Goal: Information Seeking & Learning: Learn about a topic

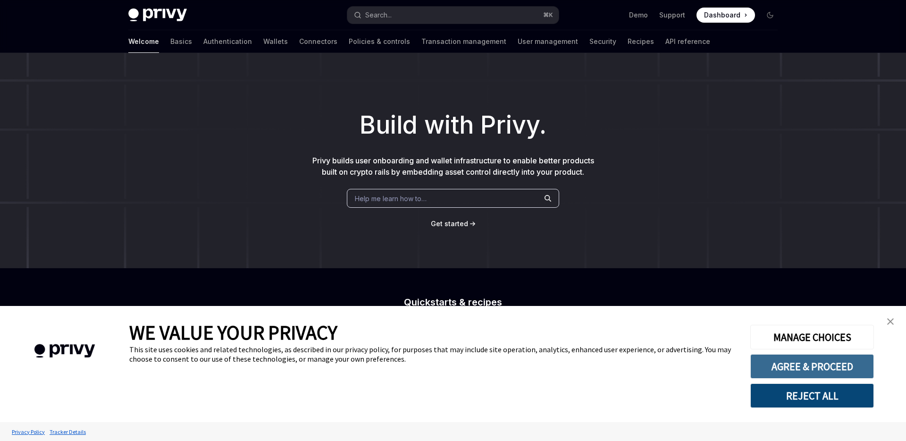
click at [821, 368] on button "AGREE & PROCEED" at bounding box center [812, 366] width 124 height 25
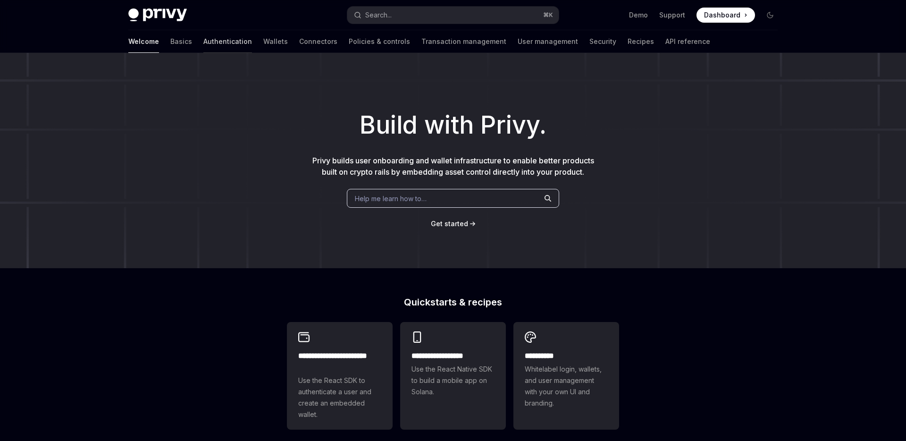
click at [203, 42] on link "Authentication" at bounding box center [227, 41] width 49 height 23
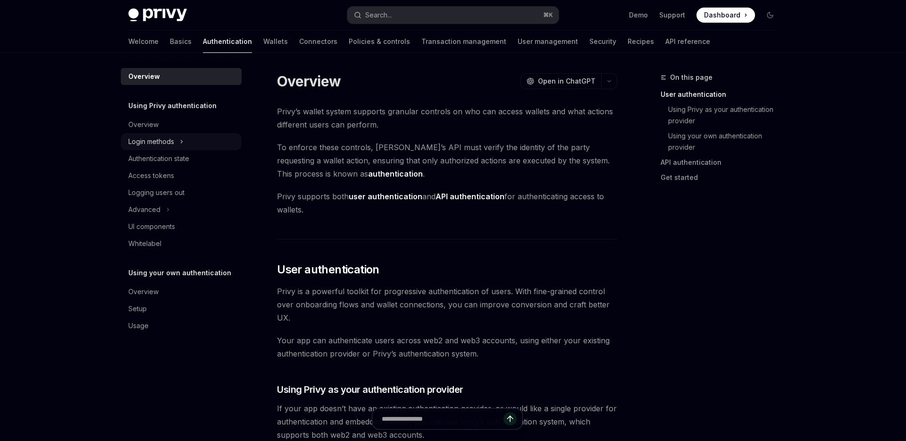
click at [185, 135] on div "Login methods" at bounding box center [181, 141] width 121 height 17
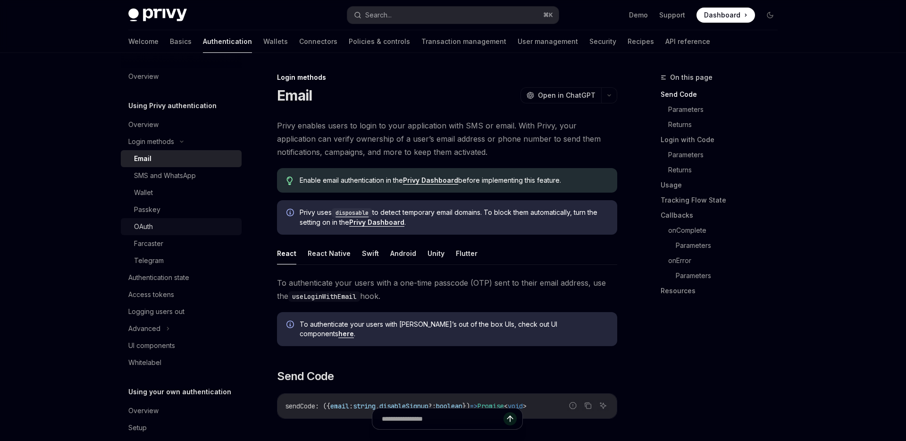
click at [155, 226] on div "OAuth" at bounding box center [185, 226] width 102 height 11
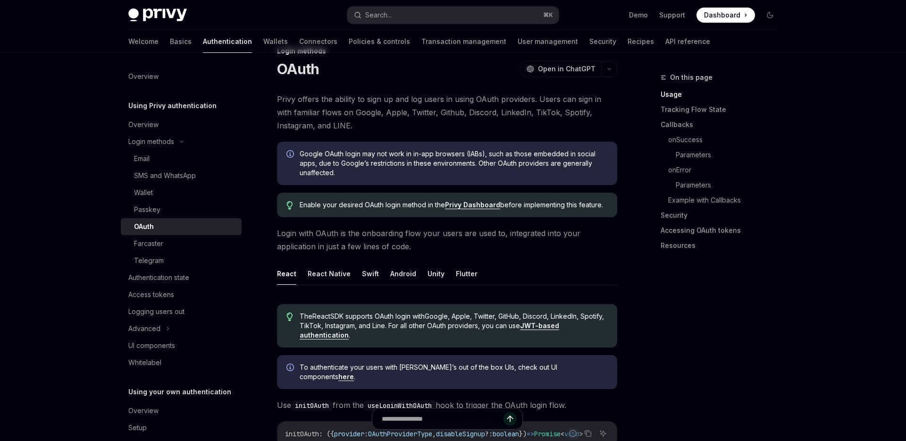
scroll to position [23, 0]
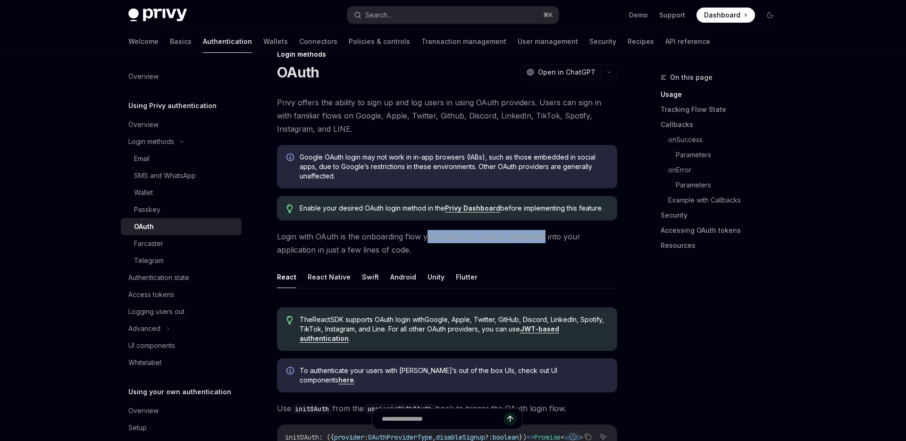
drag, startPoint x: 526, startPoint y: 238, endPoint x: 362, endPoint y: 243, distance: 163.3
click at [417, 239] on span "Login with OAuth is the onboarding flow your users are used to, integrated into…" at bounding box center [447, 243] width 340 height 26
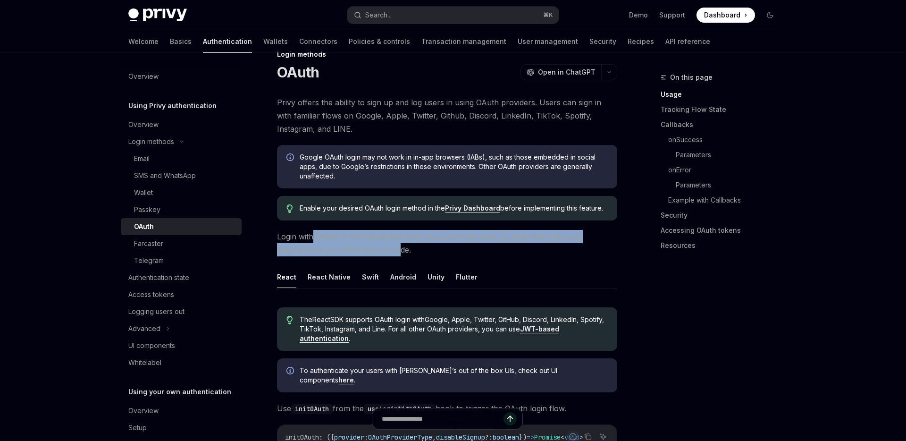
drag, startPoint x: 359, startPoint y: 252, endPoint x: 298, endPoint y: 240, distance: 62.1
click at [305, 242] on span "Login with OAuth is the onboarding flow your users are used to, integrated into…" at bounding box center [447, 243] width 340 height 26
drag, startPoint x: 311, startPoint y: 241, endPoint x: 362, endPoint y: 250, distance: 51.2
click at [362, 250] on span "Login with OAuth is the onboarding flow your users are used to, integrated into…" at bounding box center [447, 243] width 340 height 26
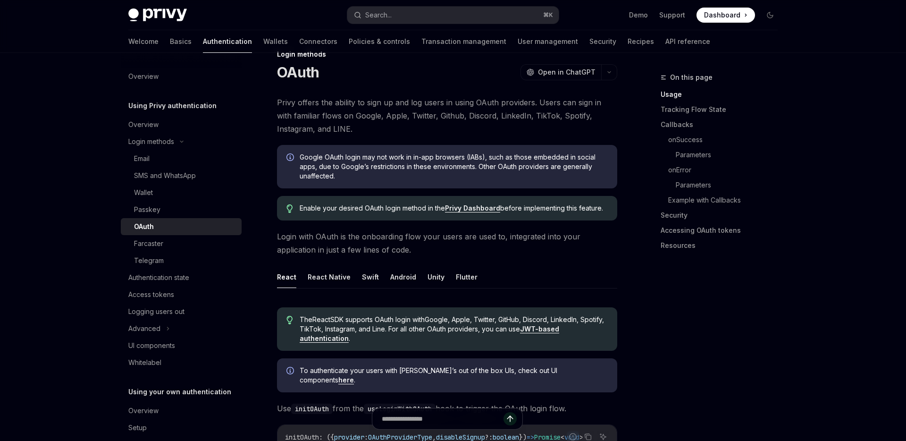
click at [369, 250] on span "Login with OAuth is the onboarding flow your users are used to, integrated into…" at bounding box center [447, 243] width 340 height 26
drag, startPoint x: 373, startPoint y: 251, endPoint x: 343, endPoint y: 251, distance: 29.7
click at [350, 251] on span "Login with OAuth is the onboarding flow your users are used to, integrated into…" at bounding box center [447, 243] width 340 height 26
click at [329, 239] on span "Login with OAuth is the onboarding flow your users are used to, integrated into…" at bounding box center [447, 243] width 340 height 26
click at [150, 193] on div "Wallet" at bounding box center [143, 192] width 19 height 11
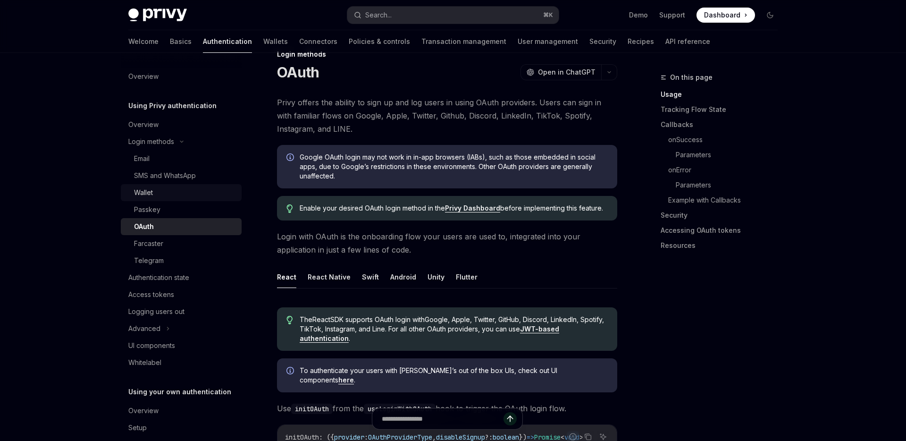
type textarea "*"
